Goal: Task Accomplishment & Management: Use online tool/utility

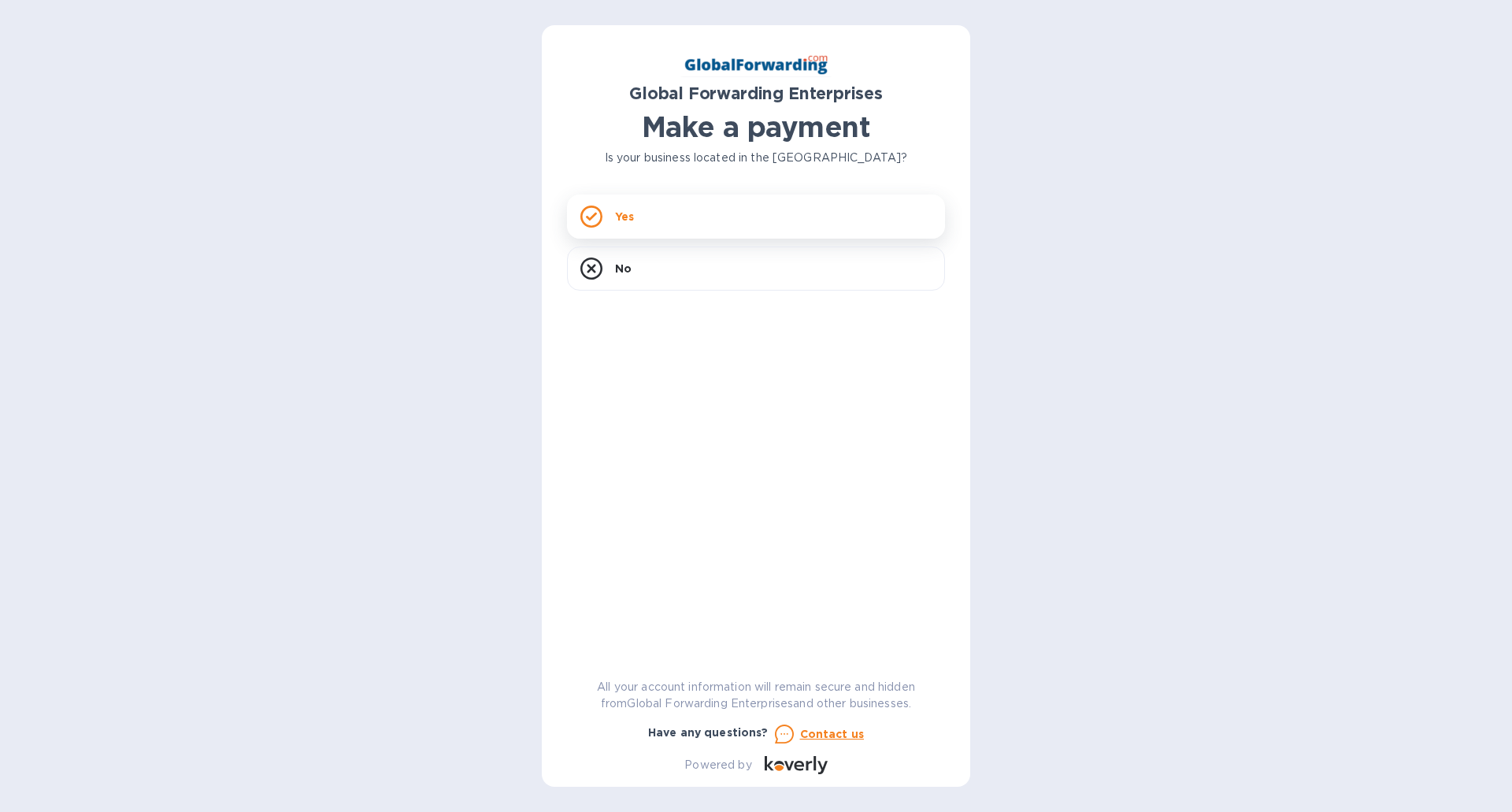
click at [653, 211] on div "Yes" at bounding box center [756, 217] width 378 height 44
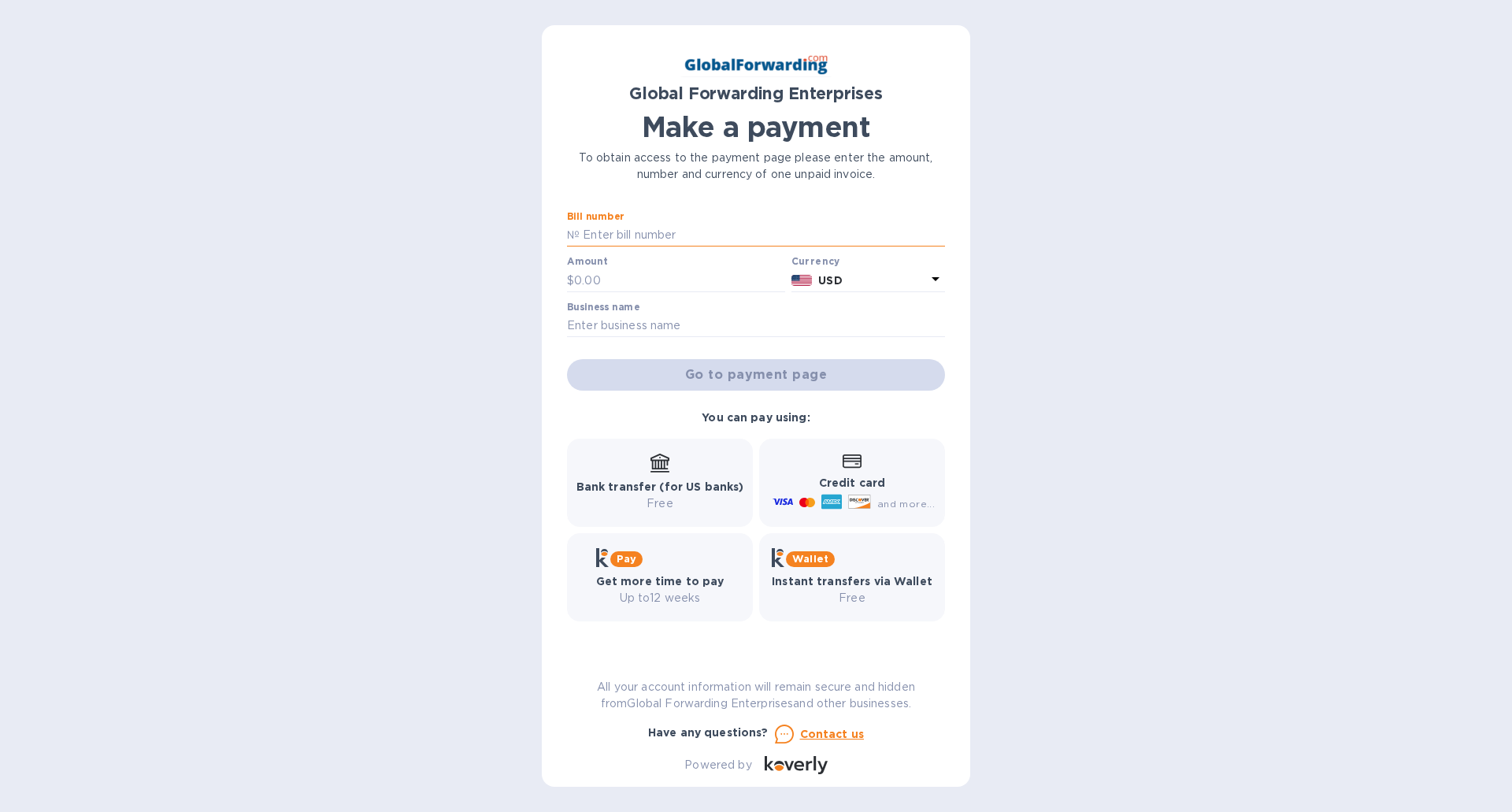
click at [670, 235] on input "text" at bounding box center [761, 235] width 365 height 24
paste input "79617949"
type input "79617949"
click at [672, 278] on input "text" at bounding box center [680, 281] width 212 height 24
type input "359.56"
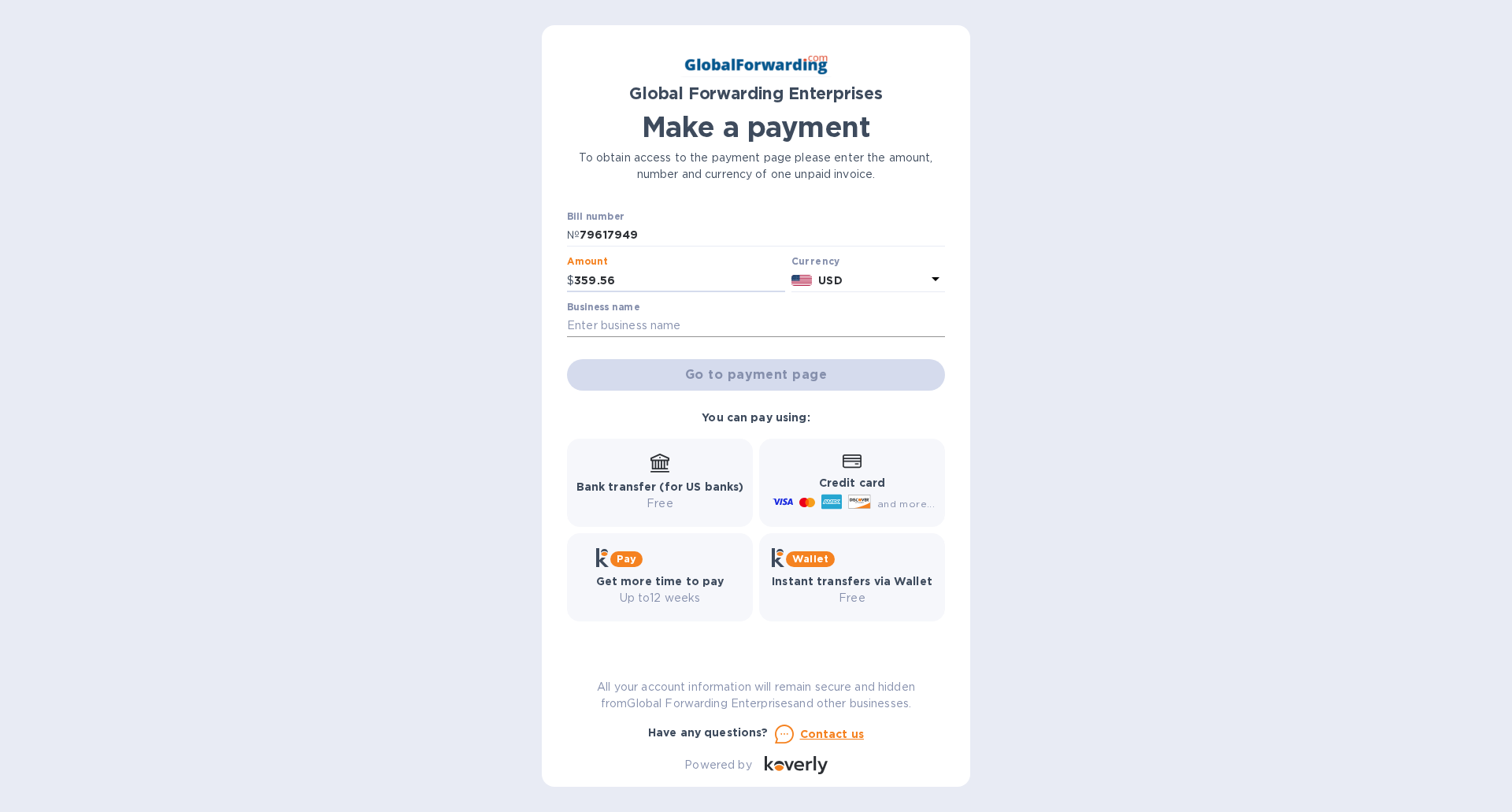
click at [735, 327] on input "text" at bounding box center [756, 326] width 378 height 24
type input "Real Soda"
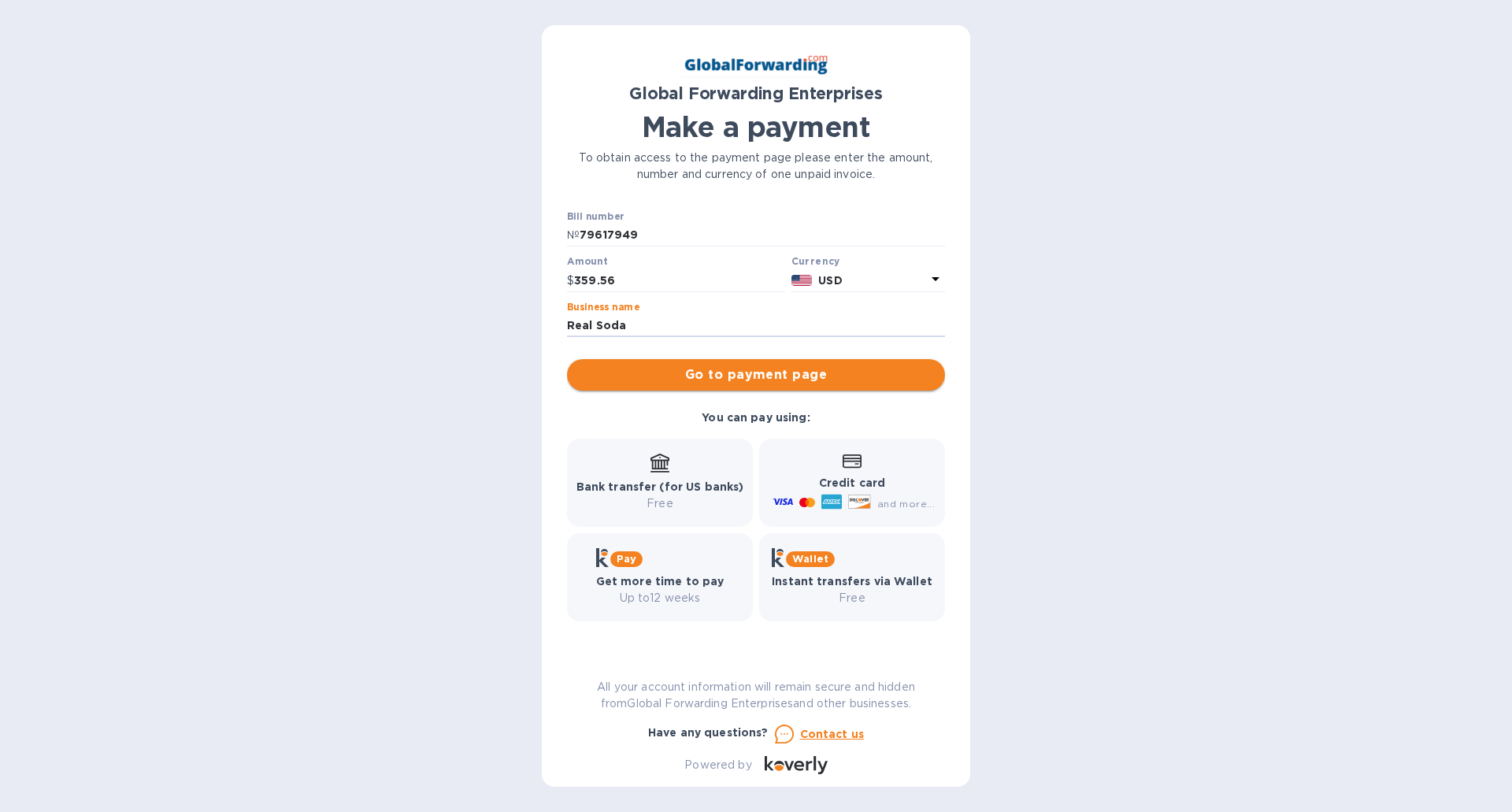
click at [754, 377] on span "Go to payment page" at bounding box center [756, 374] width 353 height 19
